Goal: Task Accomplishment & Management: Use online tool/utility

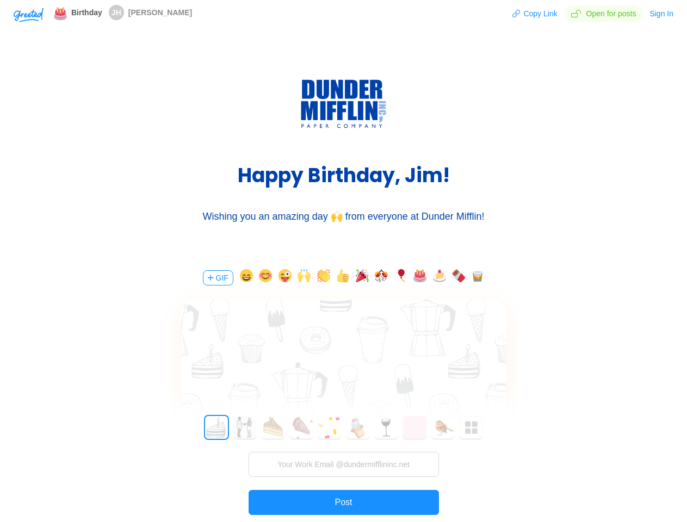
click at [343, 261] on div "GIF 0 1 2 3 4 5 6 7 8 9 10 11 12 13 14 15 16 17 18 19 20 21 22 23 24 25 26 27 2…" at bounding box center [344, 411] width 326 height 311
click at [28, 14] on img "button" at bounding box center [29, 15] width 30 height 15
click at [536, 14] on button "Copy Link" at bounding box center [535, 13] width 46 height 17
click at [662, 14] on button "Sign In" at bounding box center [661, 13] width 25 height 17
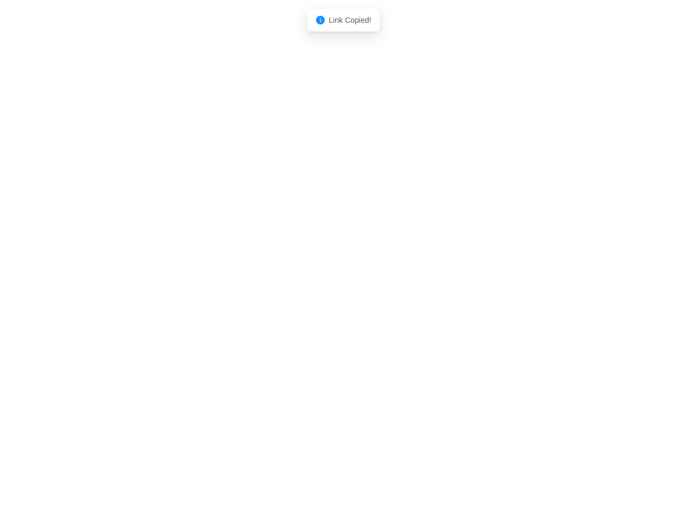
click at [217, 278] on body "Shadow: (click to exit) Link Copied!" at bounding box center [343, 261] width 687 height 522
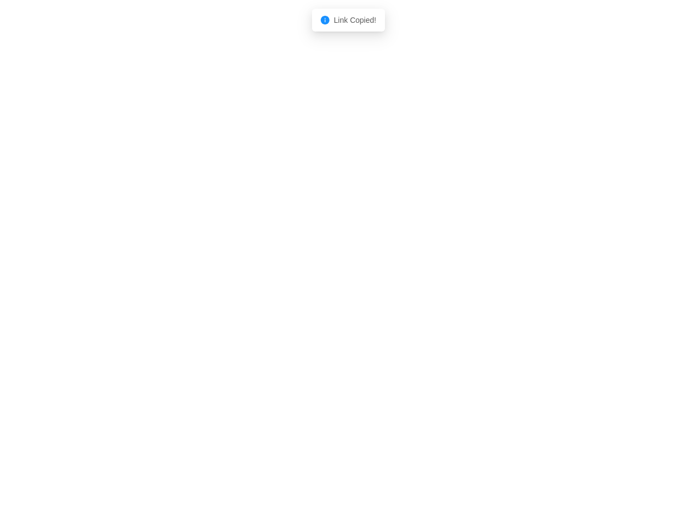
click at [244, 278] on body "Shadow: (click to exit) Link Copied!" at bounding box center [348, 261] width 697 height 522
click at [264, 278] on body "Shadow: (click to exit) Link Copied!" at bounding box center [348, 261] width 697 height 522
click at [283, 278] on body "Shadow: (click to exit) Link Copied!" at bounding box center [348, 261] width 697 height 522
click at [303, 278] on body "Shadow: (click to exit) Link Copied!" at bounding box center [348, 261] width 697 height 522
click at [322, 278] on body "Shadow: (click to exit) Link Copied!" at bounding box center [348, 261] width 697 height 522
